Goal: Information Seeking & Learning: Learn about a topic

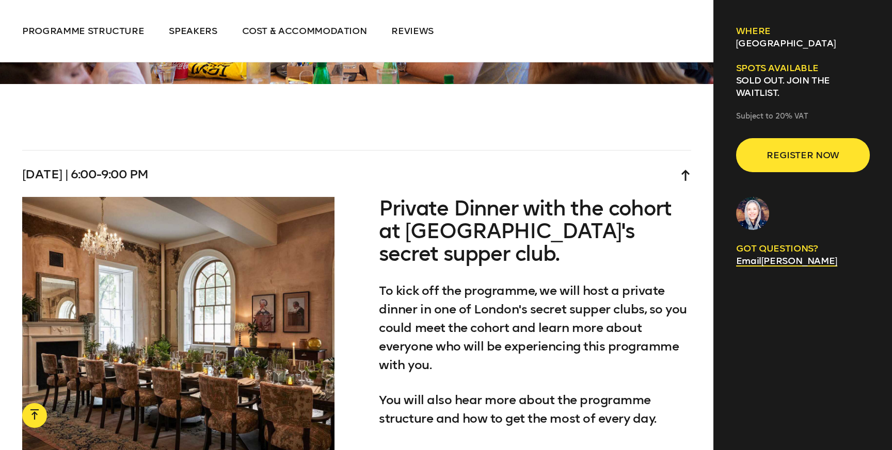
scroll to position [2931, 0]
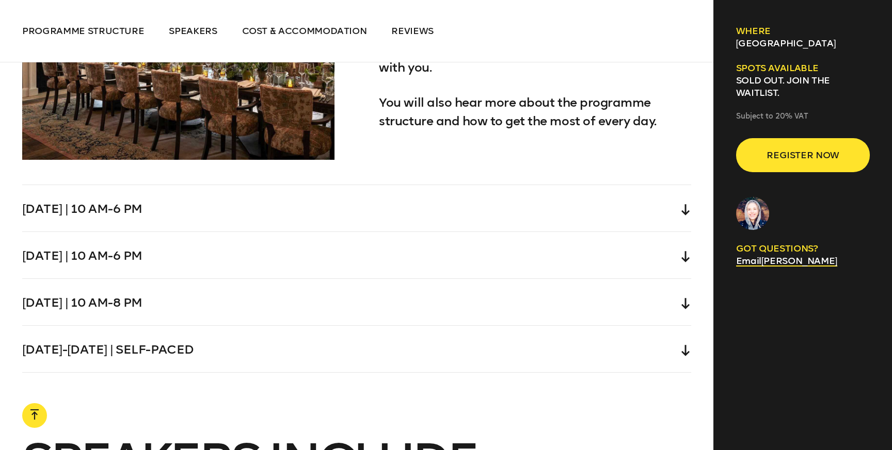
click at [566, 197] on div "[DATE] | 10 am-6 pm" at bounding box center [356, 208] width 669 height 46
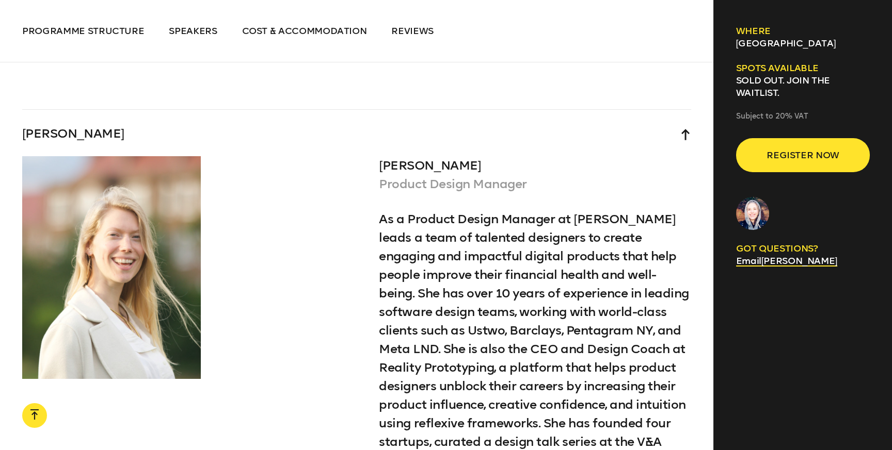
scroll to position [4488, 0]
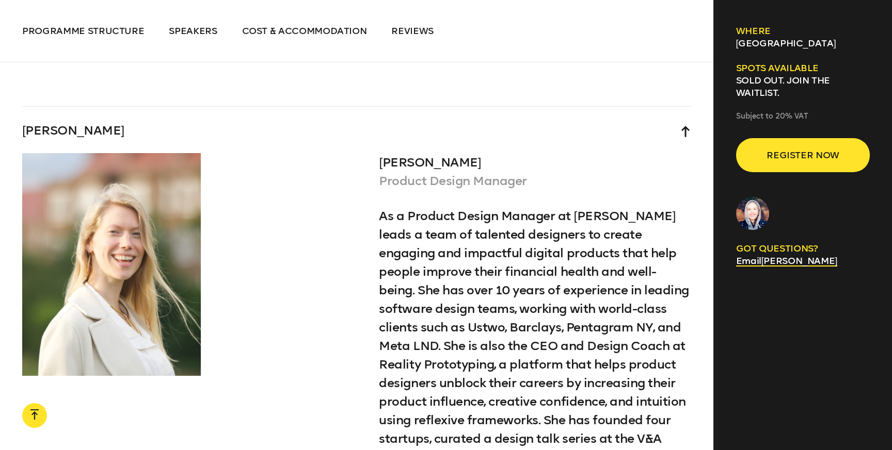
click at [679, 107] on div "[PERSON_NAME]" at bounding box center [356, 130] width 669 height 46
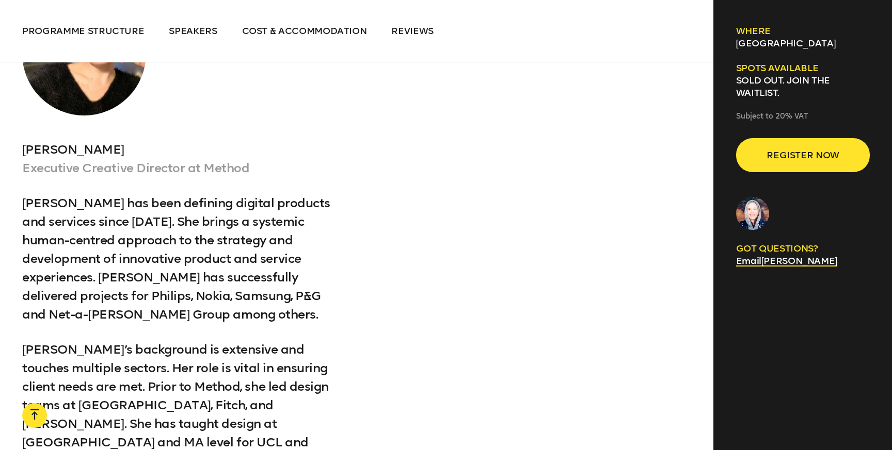
scroll to position [4343, 0]
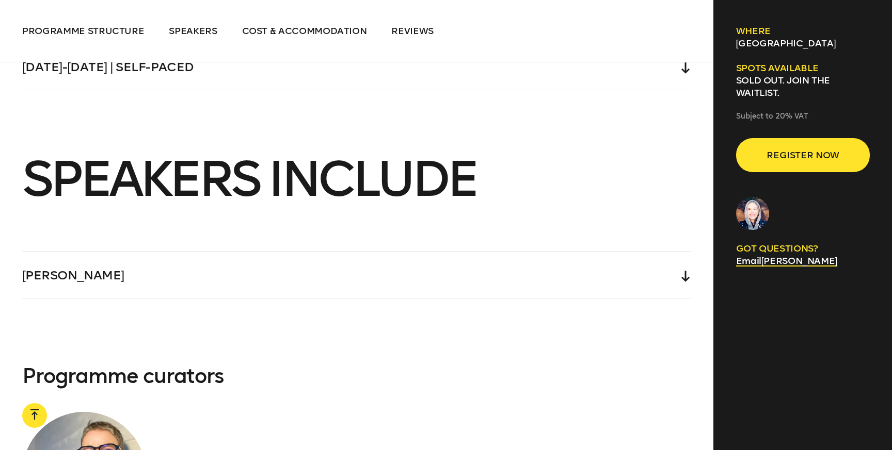
click at [644, 252] on div "[PERSON_NAME]" at bounding box center [356, 275] width 669 height 46
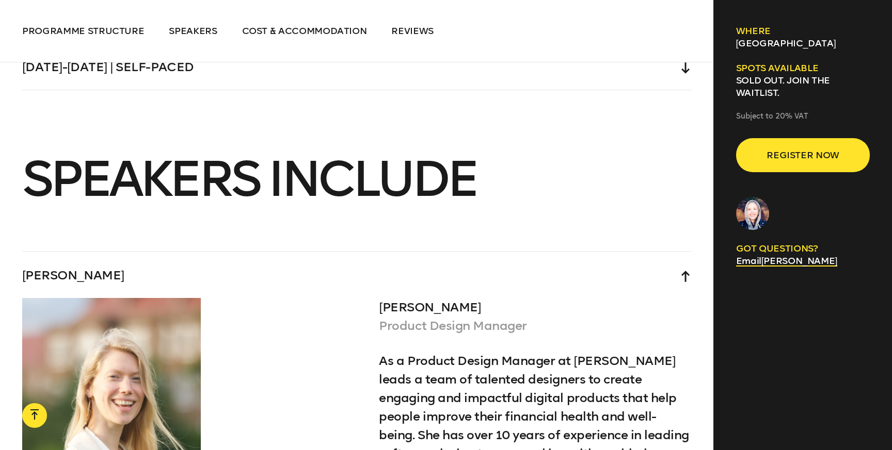
click at [644, 252] on div "[PERSON_NAME]" at bounding box center [356, 275] width 669 height 46
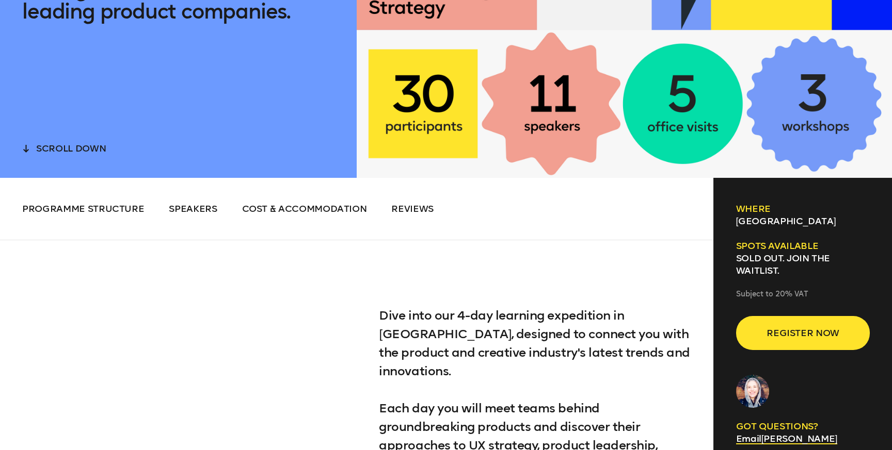
scroll to position [427, 0]
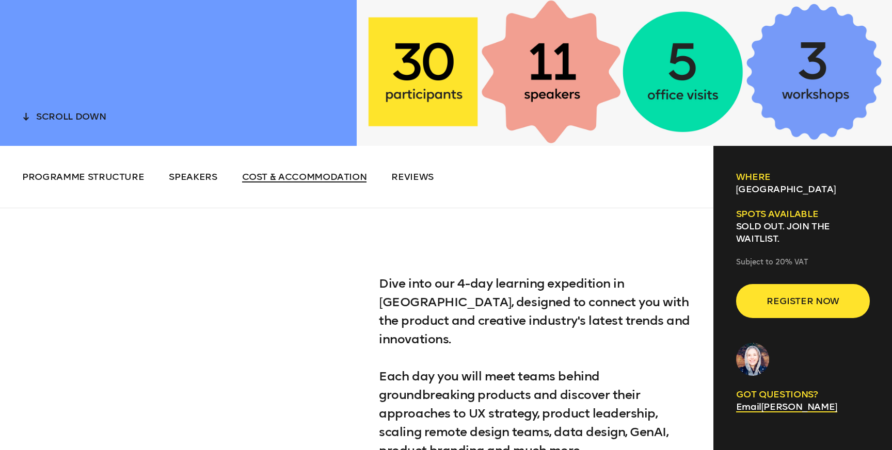
click at [344, 182] on li "Cost & Accommodation" at bounding box center [304, 177] width 125 height 12
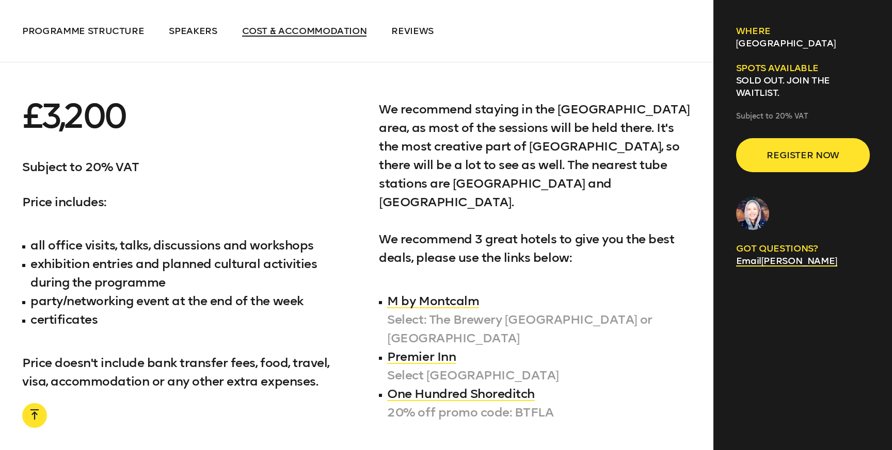
scroll to position [5763, 0]
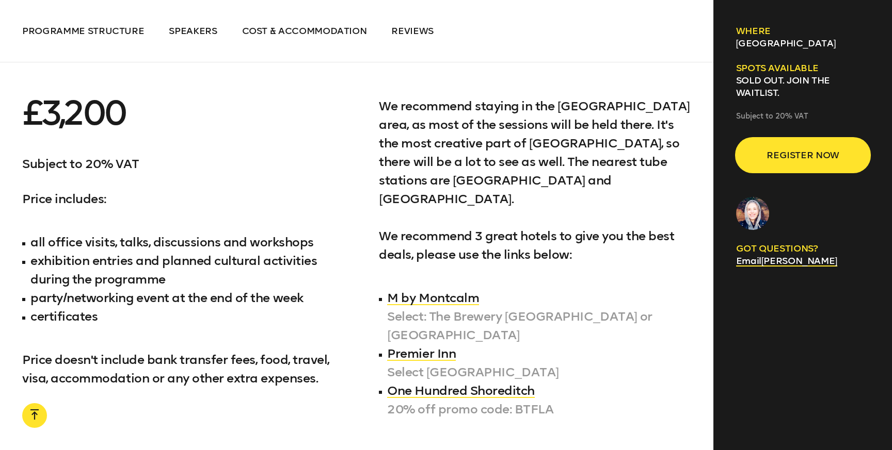
click at [808, 140] on button "Register now" at bounding box center [803, 155] width 134 height 34
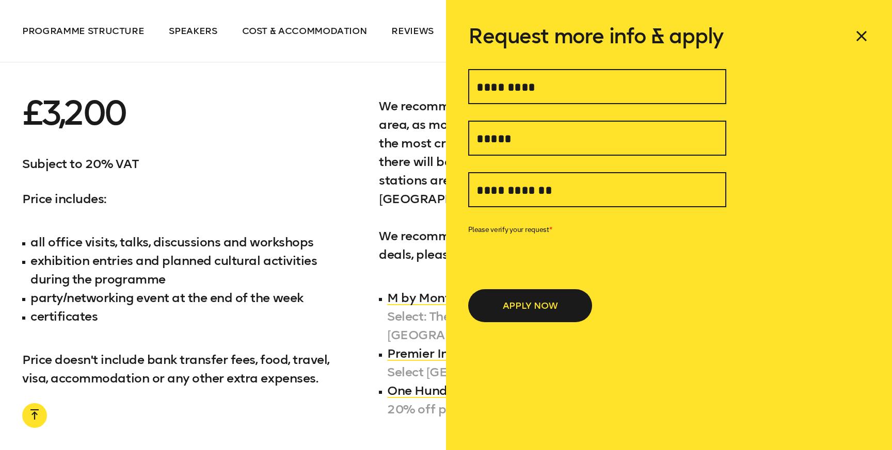
click at [315, 155] on p "Subject to 20% VAT" at bounding box center [178, 164] width 312 height 19
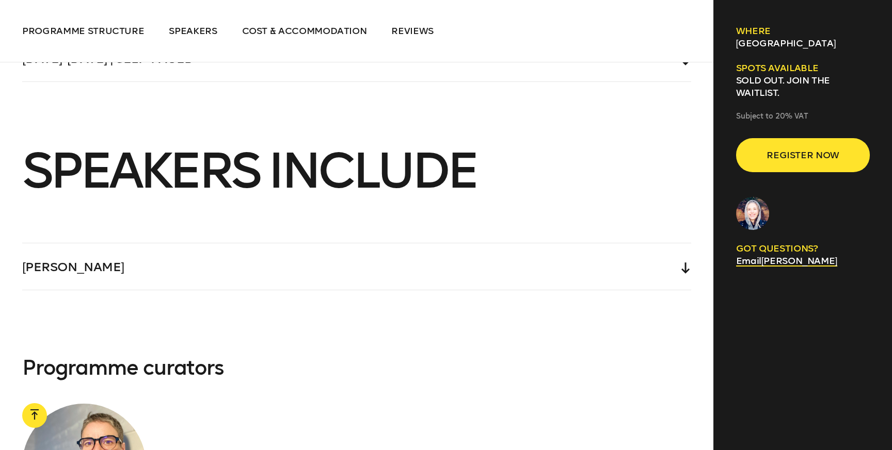
scroll to position [4347, 0]
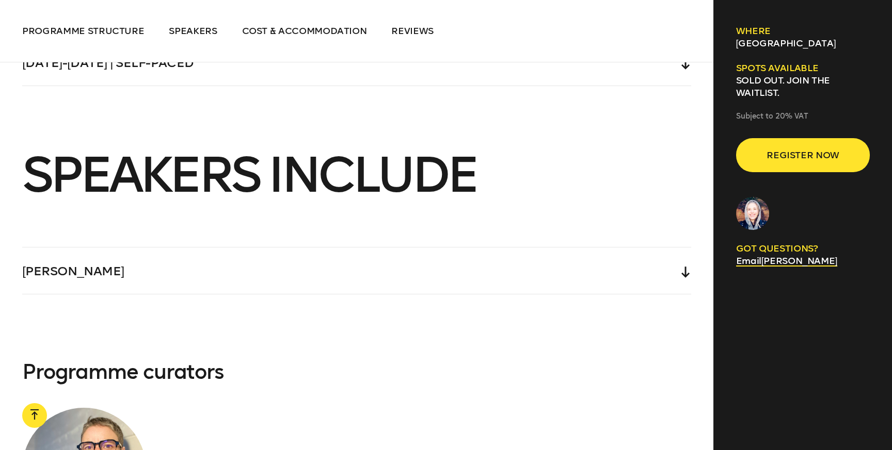
click at [185, 248] on div "[PERSON_NAME]" at bounding box center [356, 271] width 669 height 46
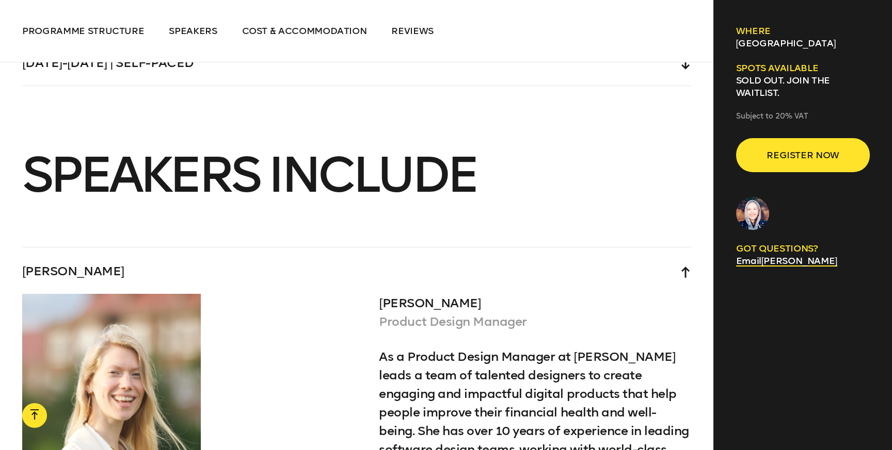
click at [185, 248] on div "[PERSON_NAME]" at bounding box center [356, 271] width 669 height 46
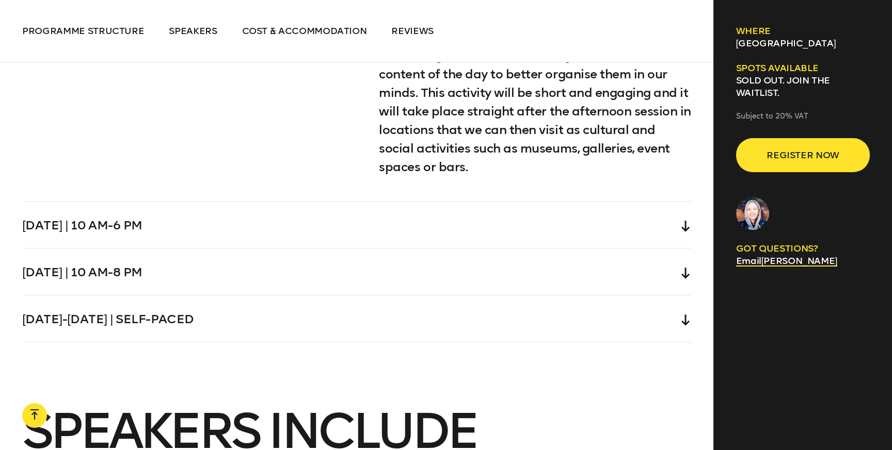
scroll to position [4025, 0]
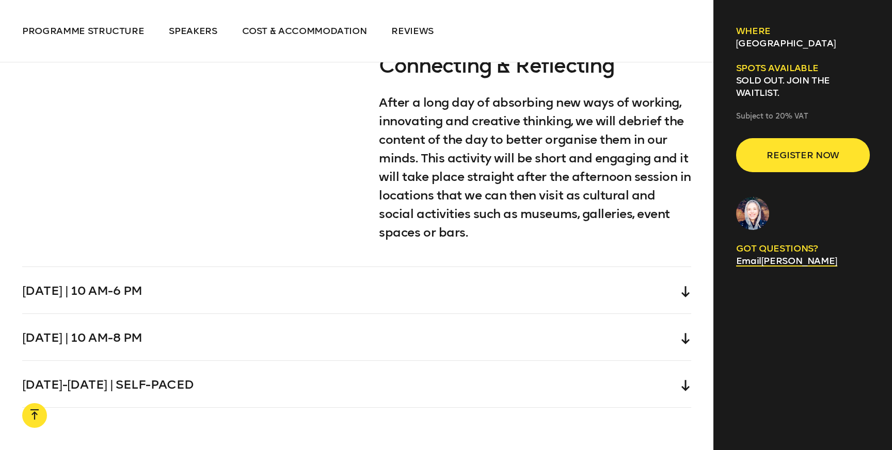
click at [150, 276] on div "[DATE] | 10 am-6 pm" at bounding box center [356, 290] width 669 height 46
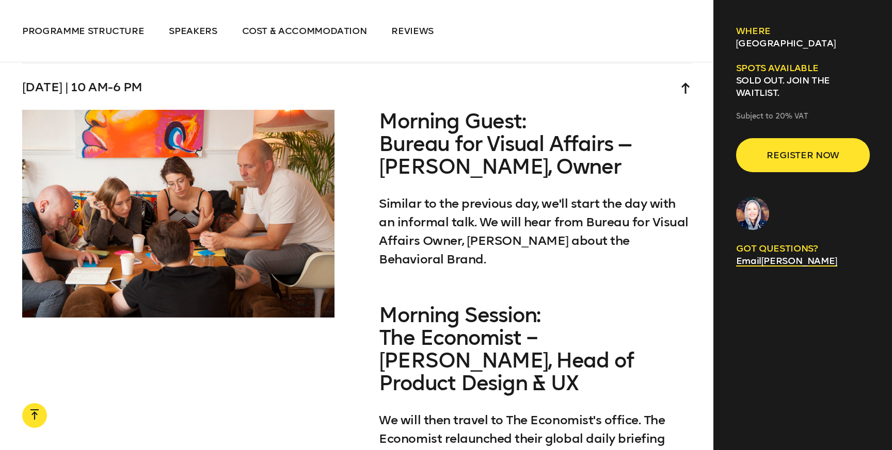
scroll to position [3122, 0]
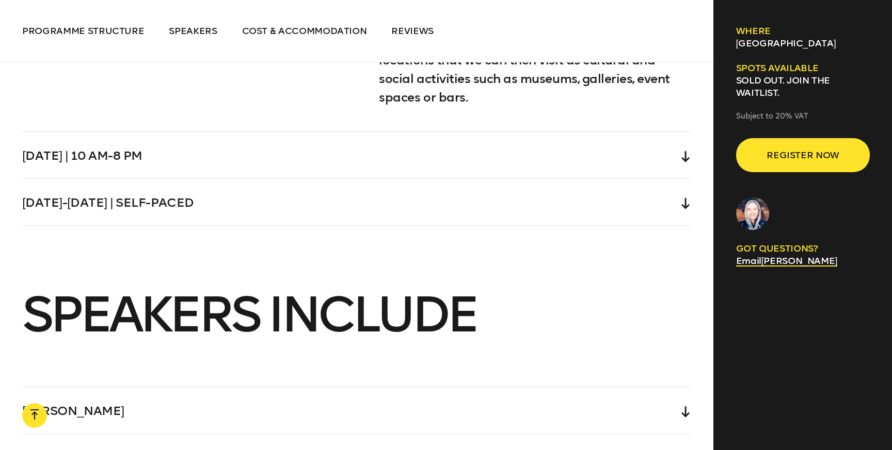
click at [223, 132] on div "[DATE] | 10 am-8 pm" at bounding box center [356, 155] width 669 height 46
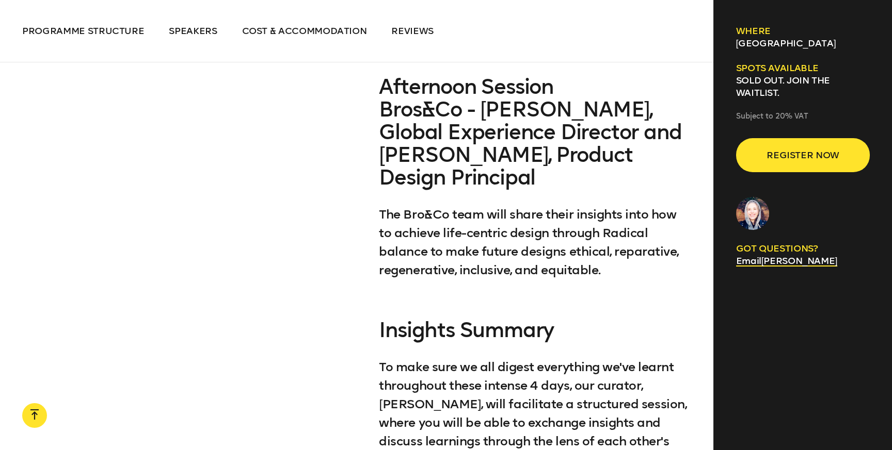
scroll to position [3578, 0]
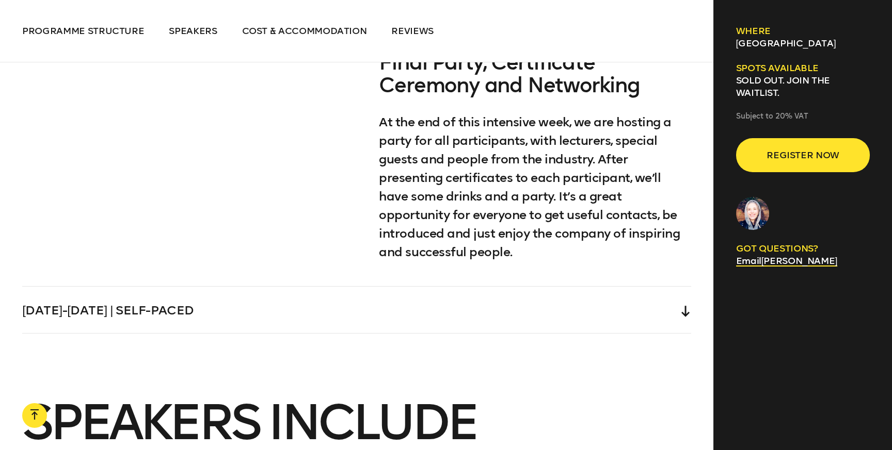
click at [224, 287] on div "[DATE]-[DATE] | Self-paced" at bounding box center [356, 310] width 669 height 46
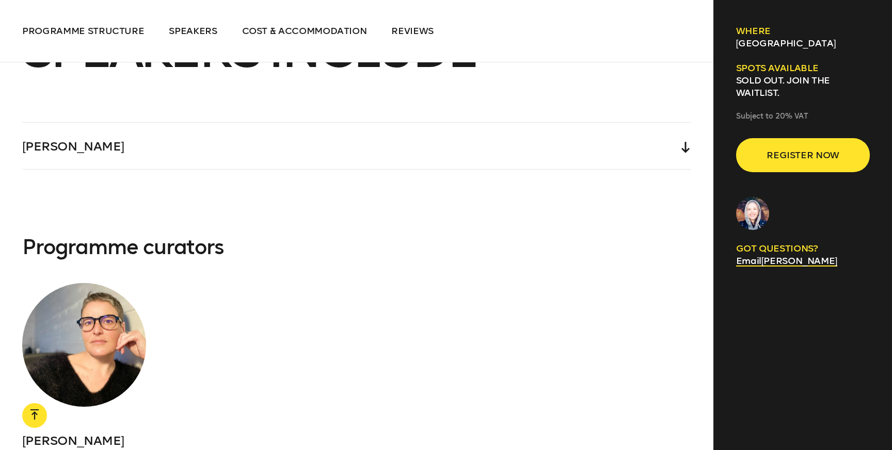
scroll to position [3592, 0]
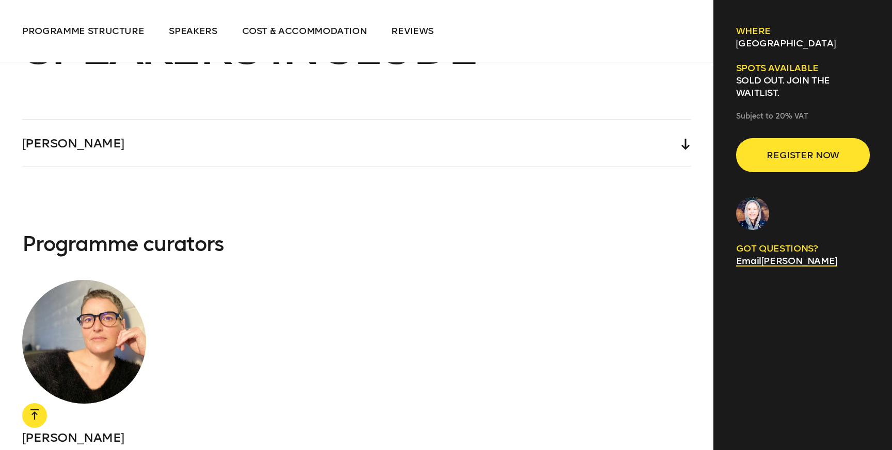
click at [328, 130] on div "[PERSON_NAME]" at bounding box center [356, 143] width 669 height 46
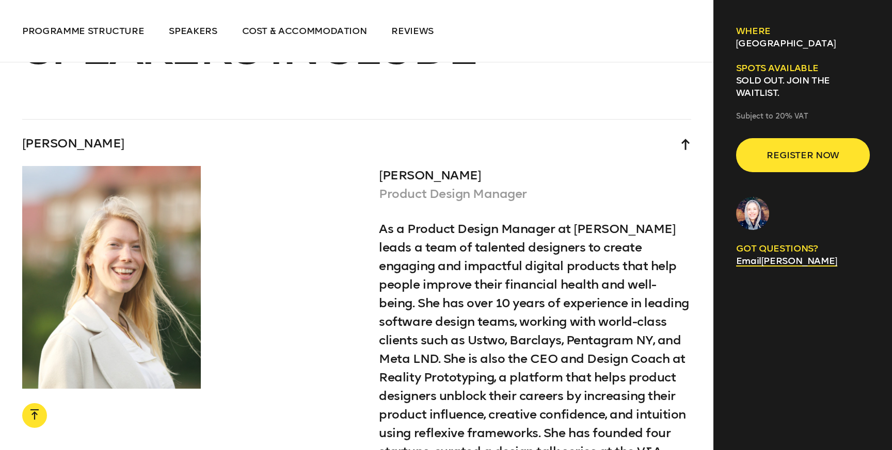
click at [328, 128] on div "[PERSON_NAME]" at bounding box center [356, 143] width 669 height 46
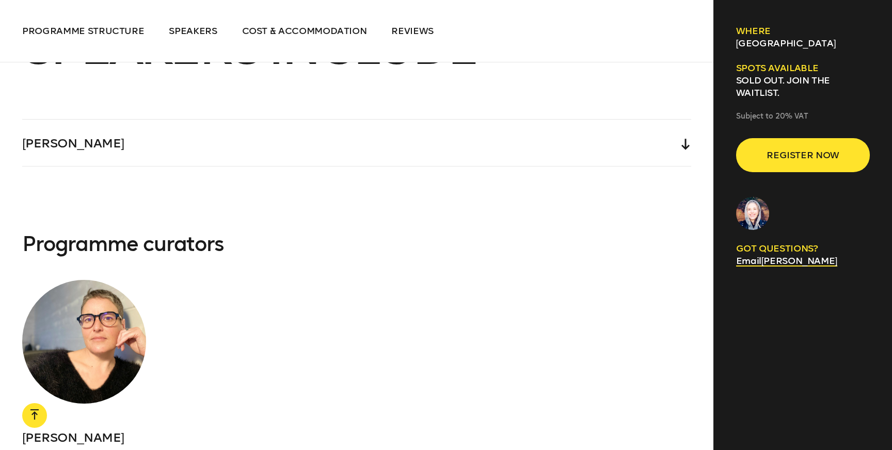
click at [328, 128] on div "[PERSON_NAME]" at bounding box center [356, 143] width 669 height 46
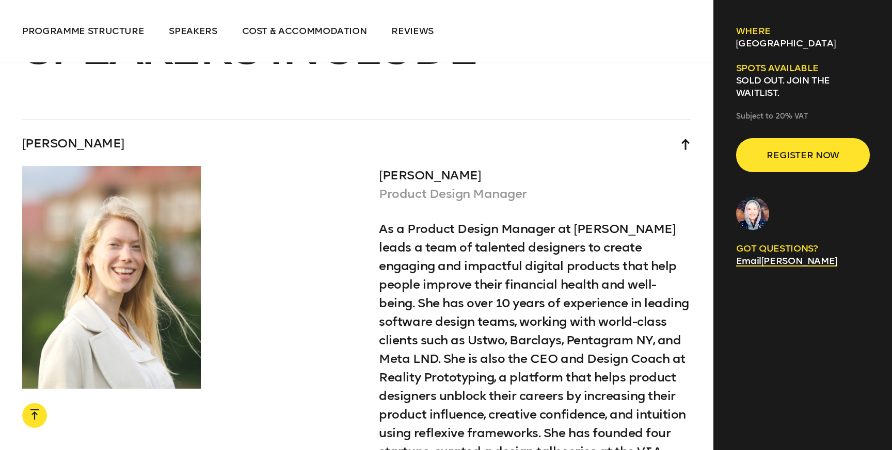
click at [328, 128] on div "[PERSON_NAME]" at bounding box center [356, 143] width 669 height 46
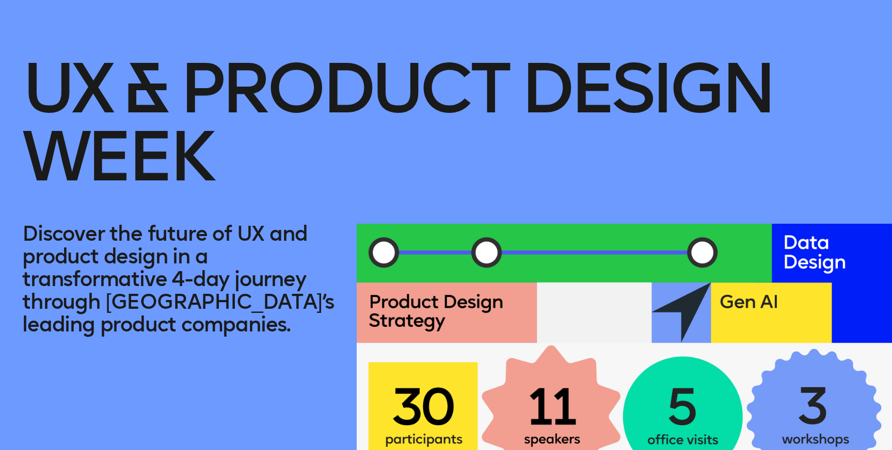
scroll to position [0, 0]
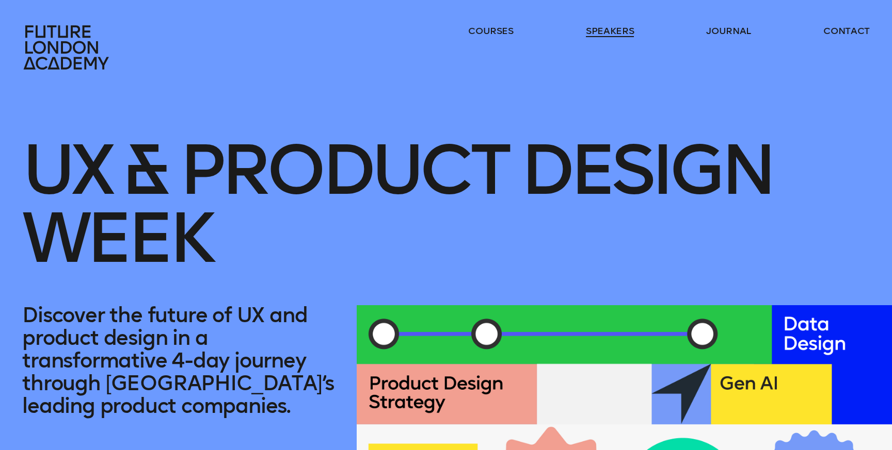
click at [610, 34] on link "speakers" at bounding box center [610, 31] width 48 height 12
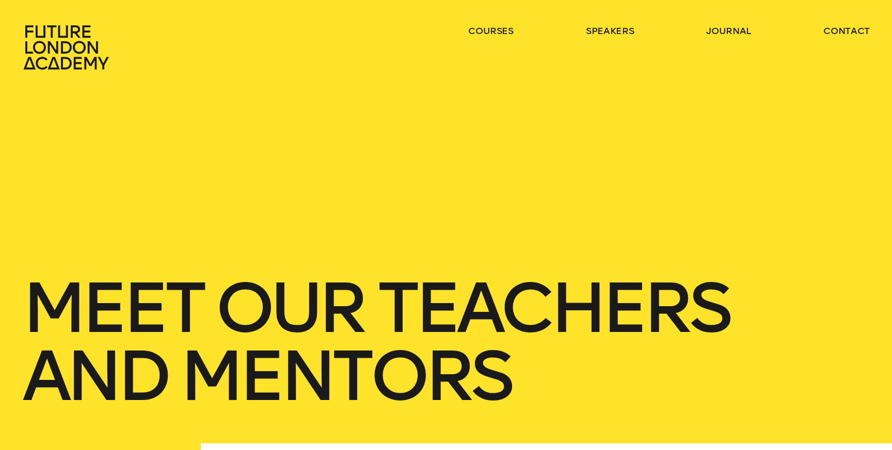
click at [77, 55] on icon at bounding box center [67, 47] width 91 height 45
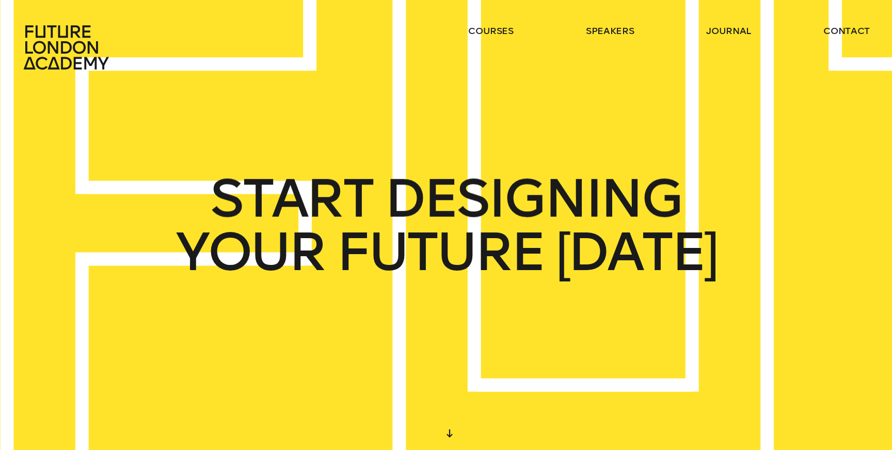
click at [77, 56] on icon at bounding box center [67, 47] width 91 height 45
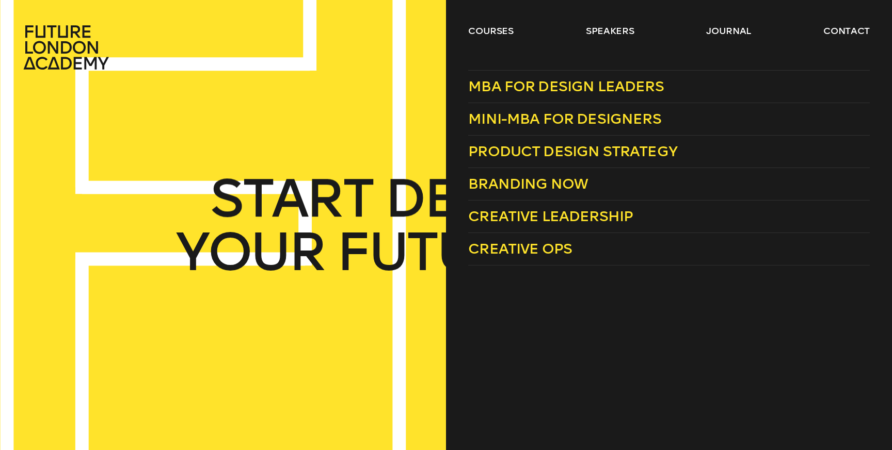
click at [609, 37] on ul "courses speakers journal contact" at bounding box center [668, 47] width 401 height 45
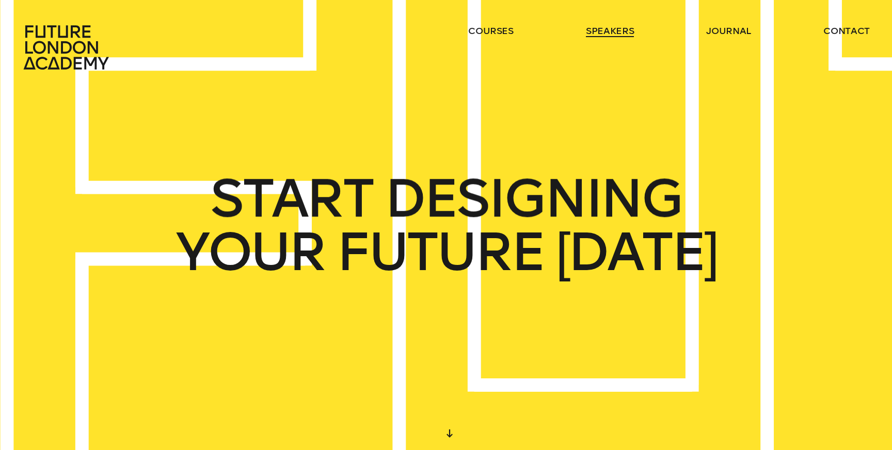
click at [617, 31] on link "speakers" at bounding box center [610, 31] width 48 height 12
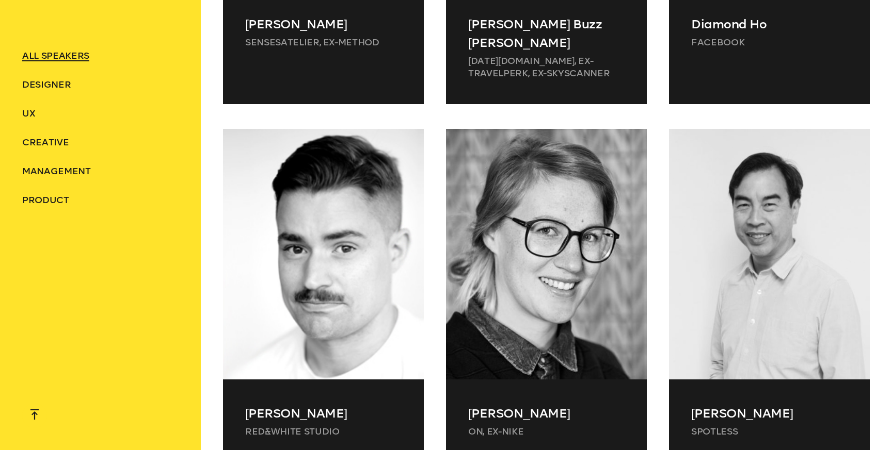
scroll to position [2566, 0]
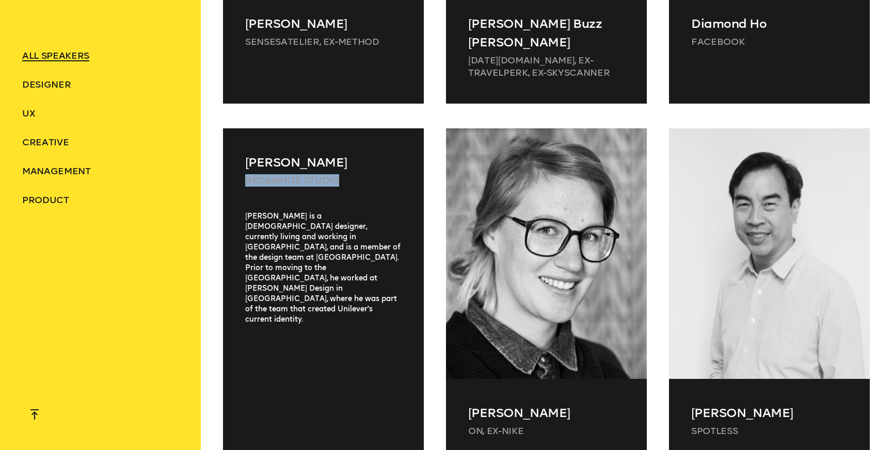
drag, startPoint x: 346, startPoint y: 160, endPoint x: 247, endPoint y: 158, distance: 99.6
click at [247, 174] on p "Red&White Studio" at bounding box center [323, 180] width 156 height 12
copy p "Red&White Studio"
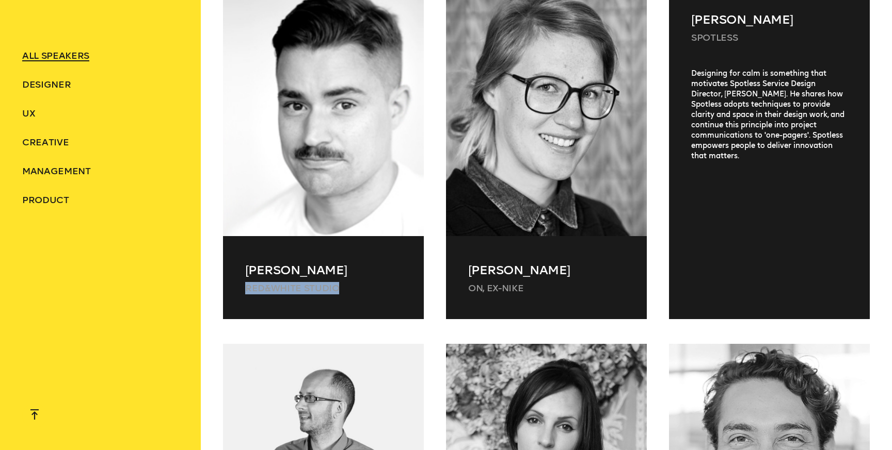
scroll to position [2692, 0]
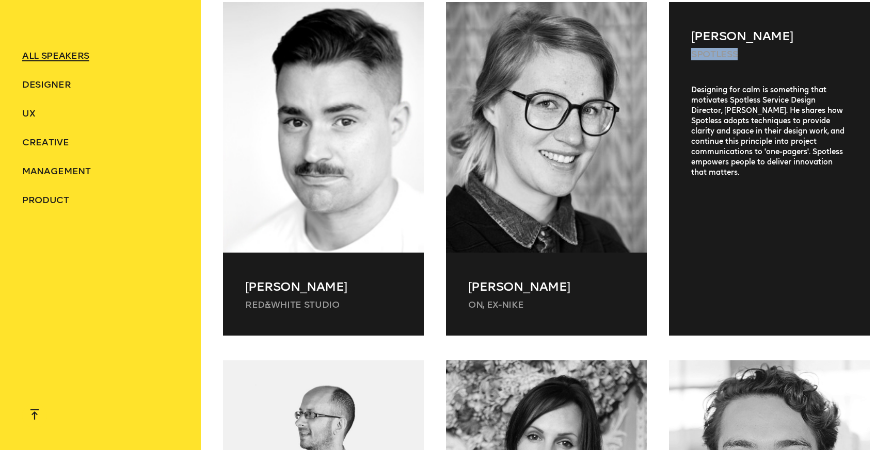
drag, startPoint x: 737, startPoint y: 35, endPoint x: 679, endPoint y: 35, distance: 57.8
click at [679, 35] on div "[PERSON_NAME] Spotless" at bounding box center [769, 43] width 201 height 83
copy p "Spotless"
